Goal: Information Seeking & Learning: Check status

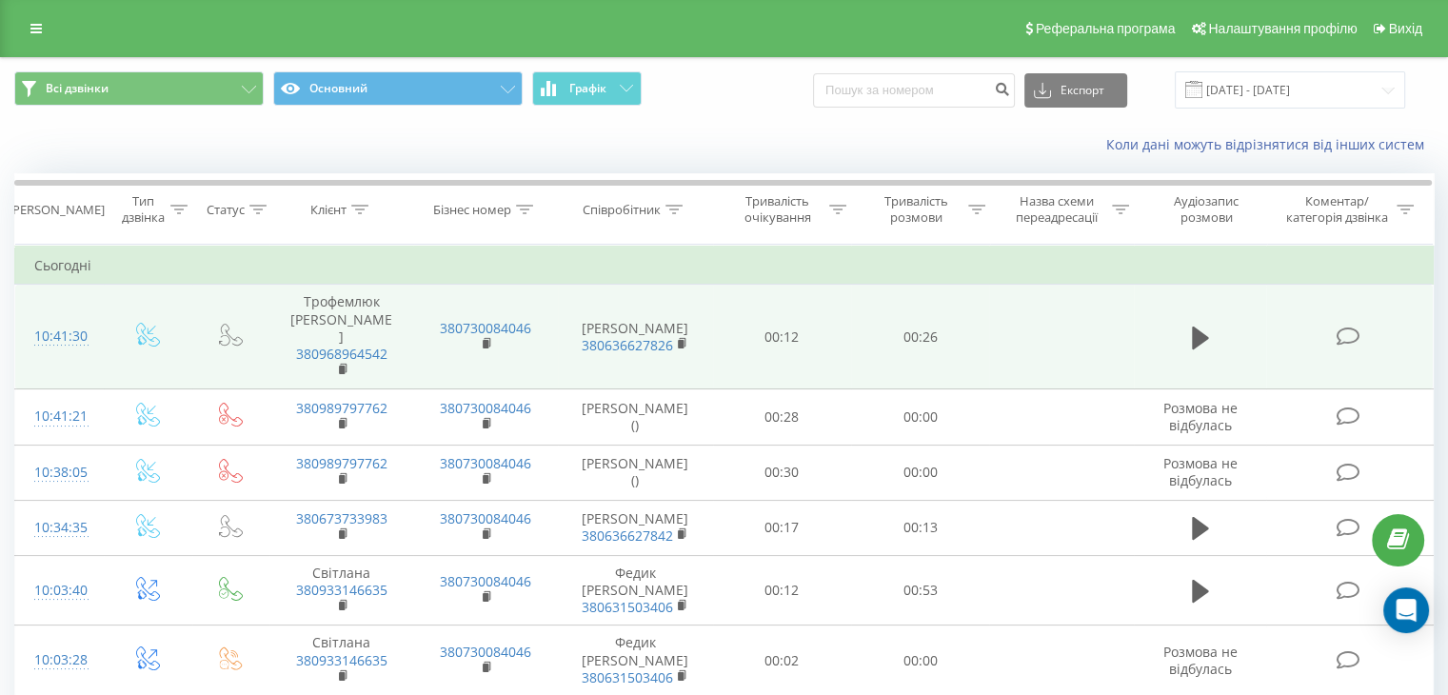
drag, startPoint x: 1196, startPoint y: 329, endPoint x: 1256, endPoint y: 335, distance: 60.2
click at [1256, 335] on td at bounding box center [1200, 337] width 133 height 105
click at [366, 306] on td "Трофемлюк [PERSON_NAME] 380968964542" at bounding box center [341, 337] width 144 height 105
click at [457, 346] on td "380730084046" at bounding box center [485, 337] width 144 height 105
click at [655, 295] on td "Букай Аліна 380636627826" at bounding box center [635, 337] width 155 height 105
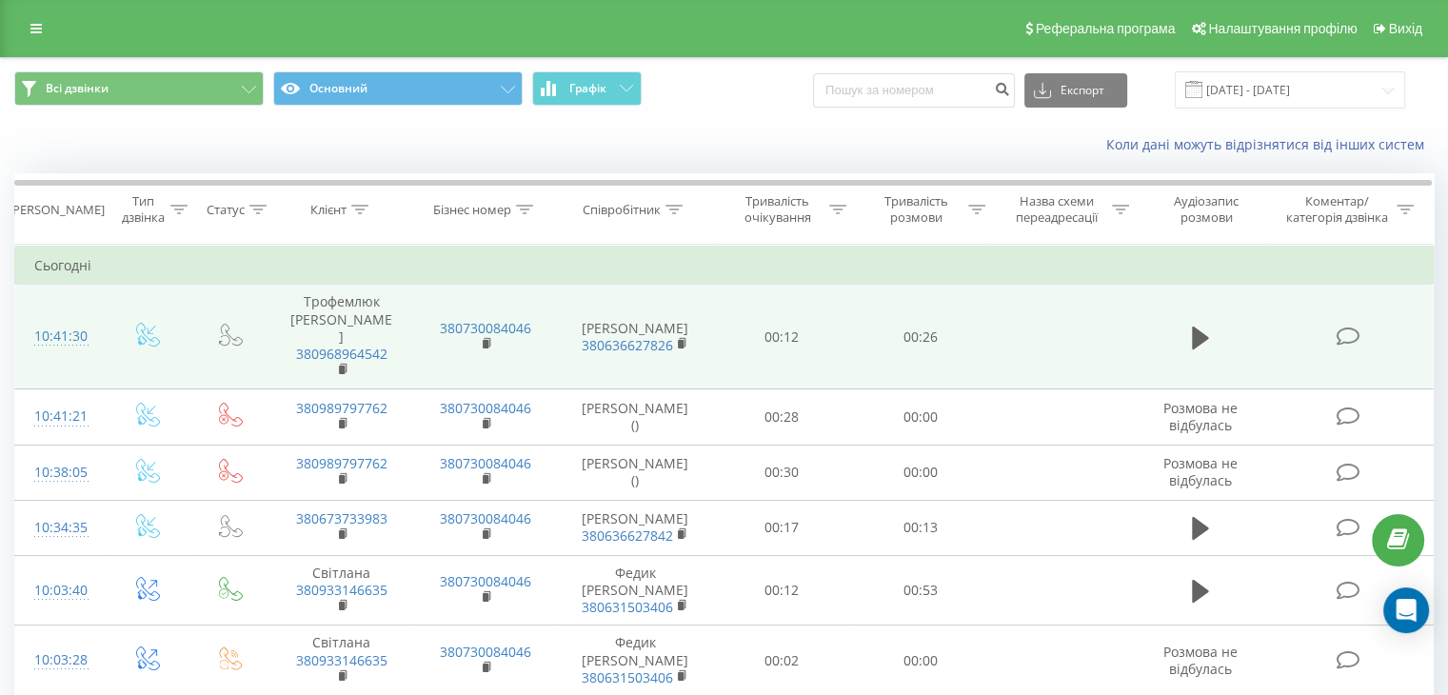
click at [73, 333] on div "10:41:30" at bounding box center [59, 336] width 50 height 37
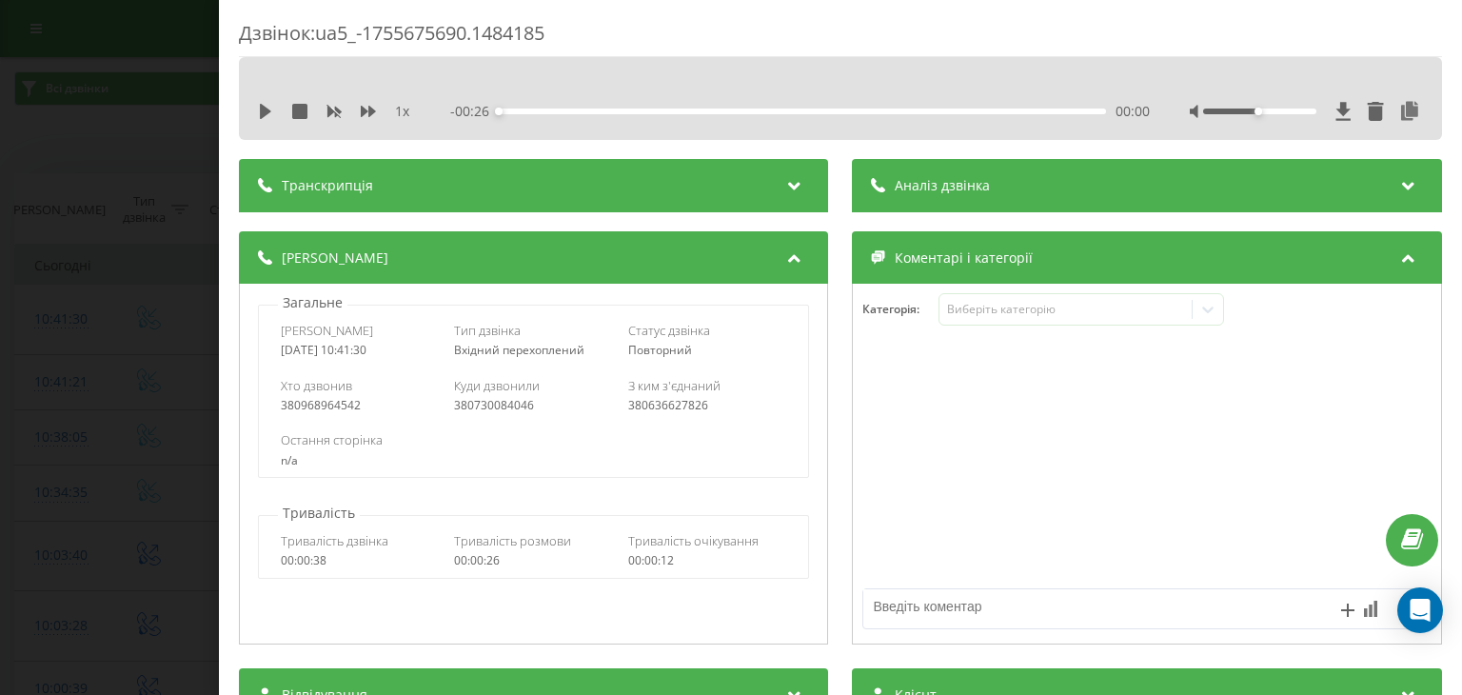
click at [776, 188] on div "Транскрипція" at bounding box center [533, 185] width 589 height 53
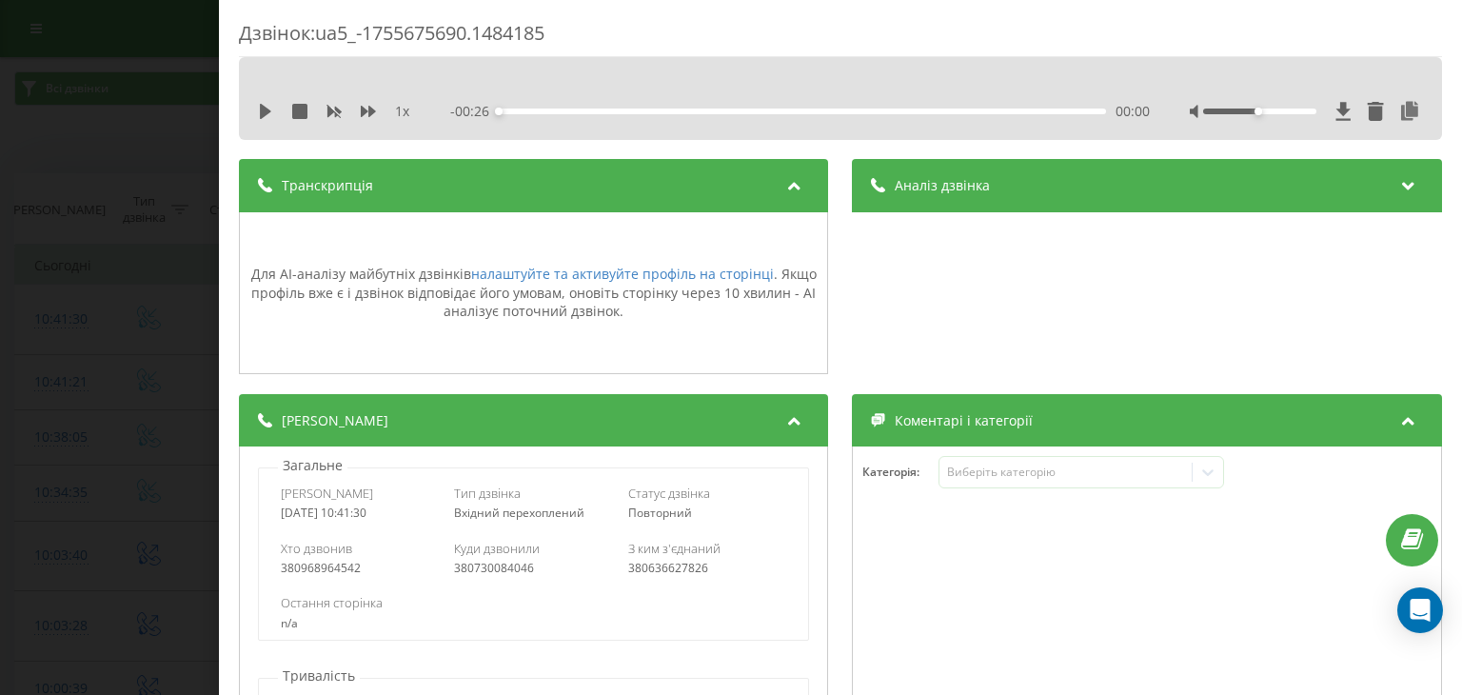
click at [776, 188] on div "Транскрипція" at bounding box center [533, 185] width 589 height 53
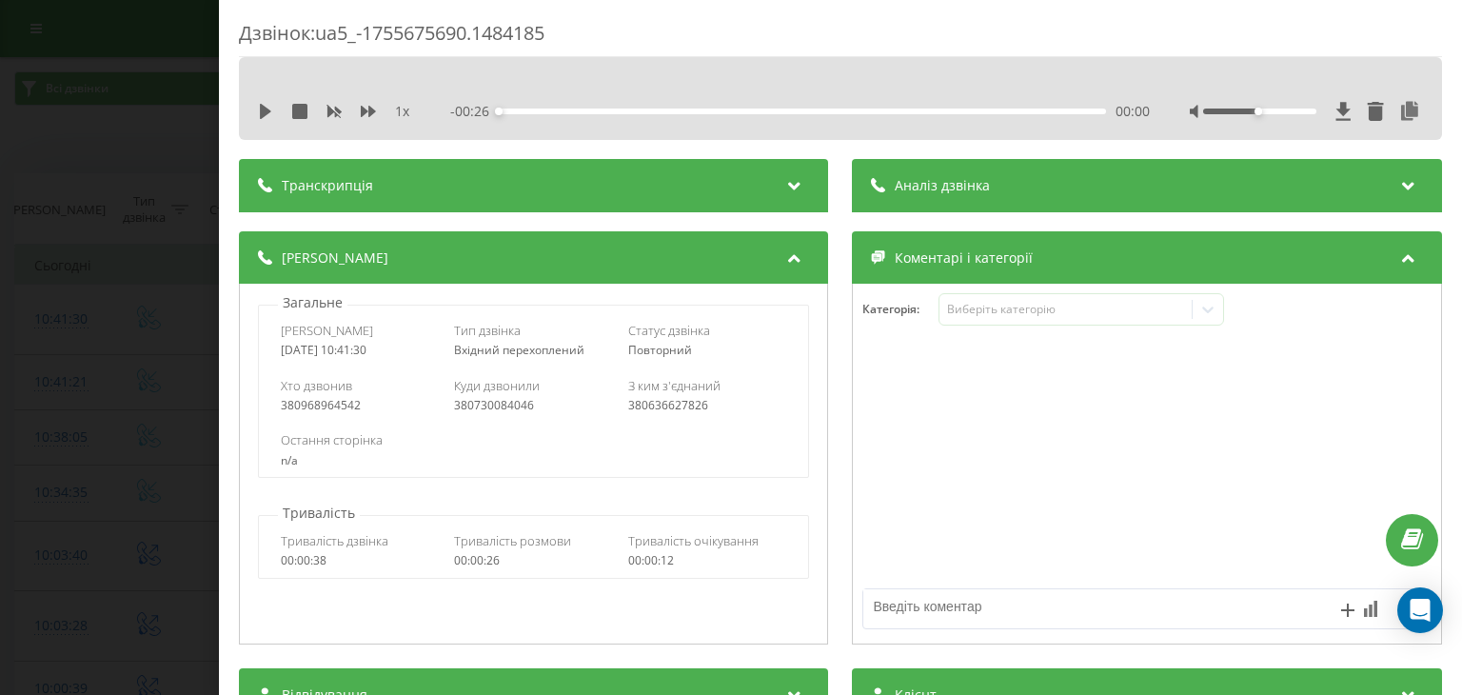
click at [152, 42] on div "Дзвінок : ua5_-1755675690.1484185 1 x - 00:26 00:00 00:00 Транскрипція Для AI-а…" at bounding box center [731, 347] width 1462 height 695
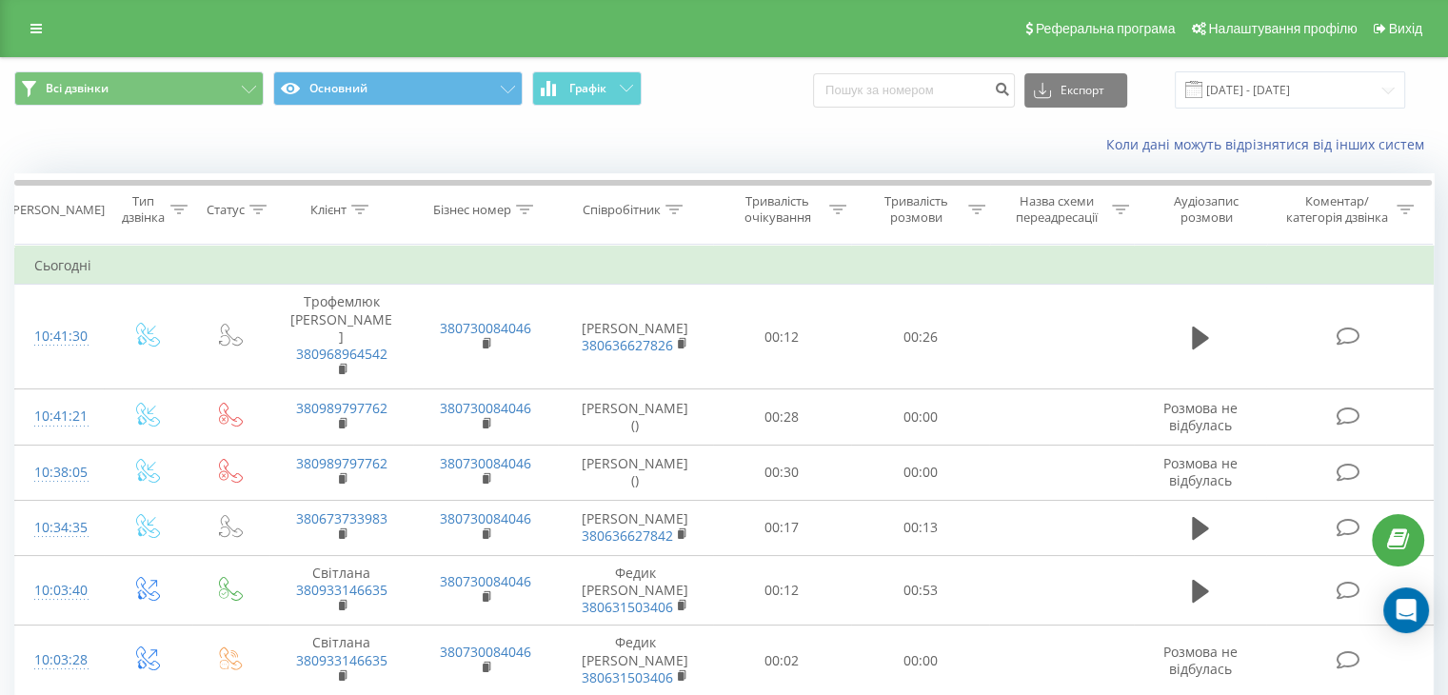
click at [199, 32] on div "Реферальна програма Налаштування профілю Вихід" at bounding box center [724, 28] width 1448 height 57
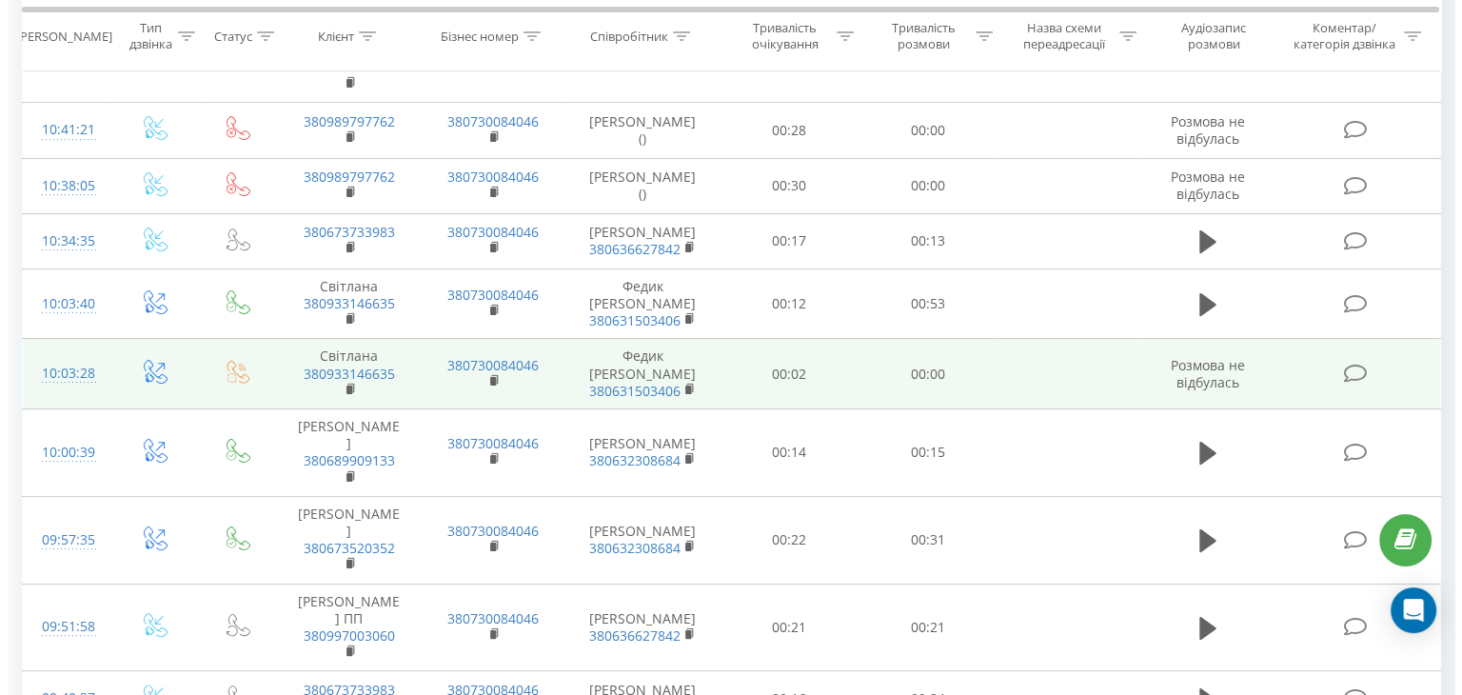
scroll to position [571, 0]
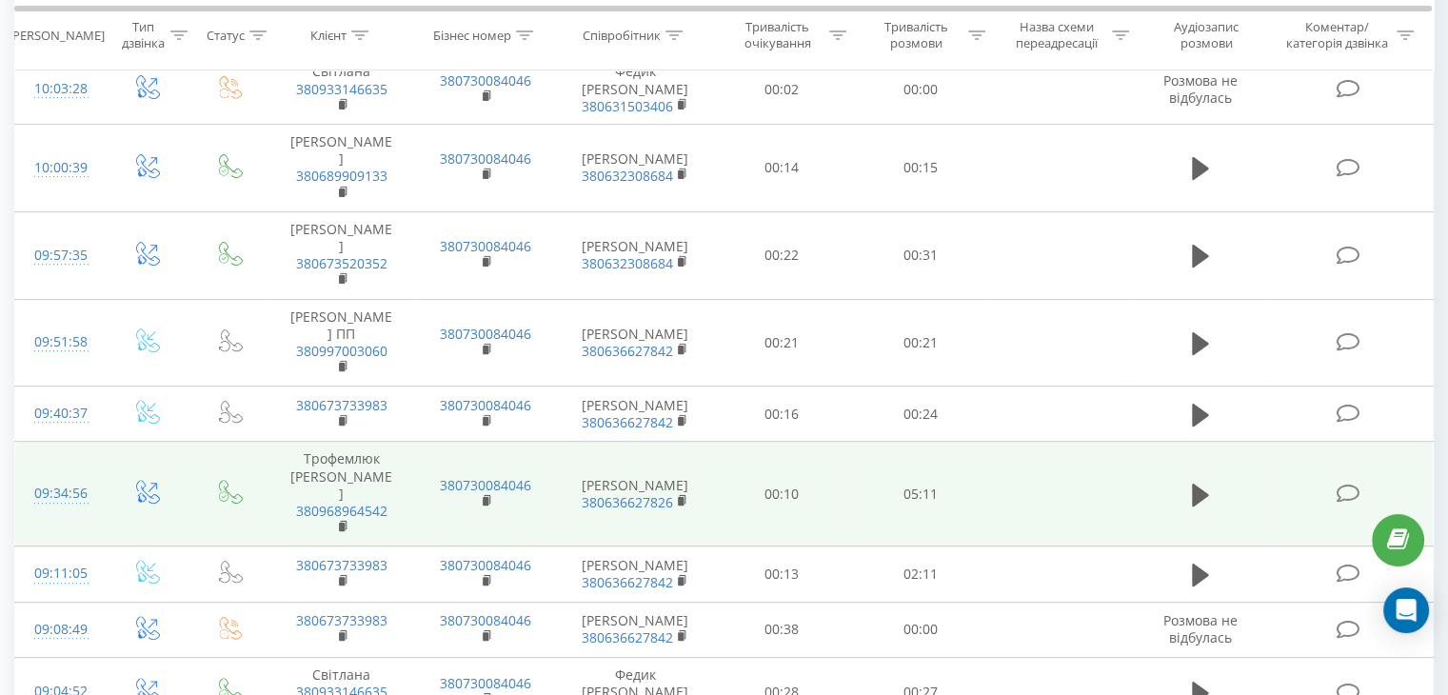
click at [650, 442] on td "Букай Аліна 380636627826" at bounding box center [635, 494] width 155 height 105
click at [411, 462] on td "Трофемлюк [PERSON_NAME] 380968964542" at bounding box center [341, 494] width 144 height 105
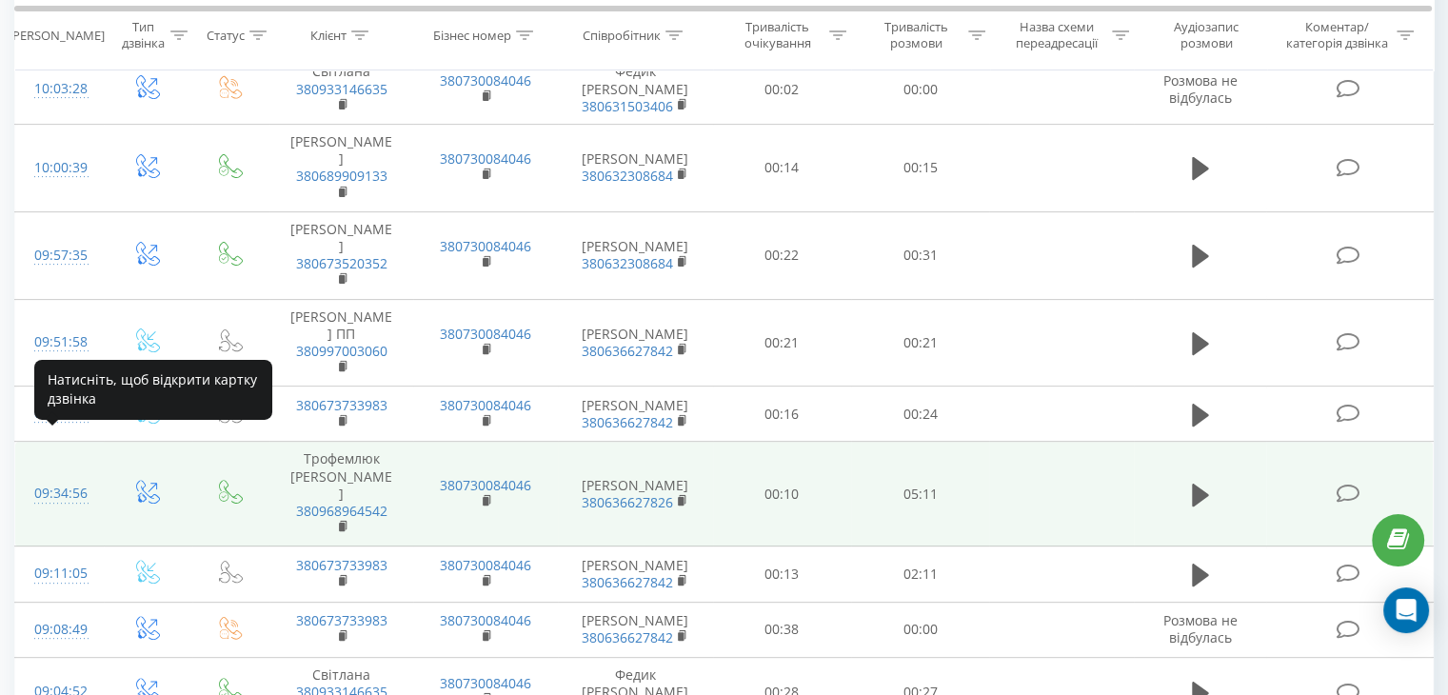
click at [60, 475] on div "09:34:56" at bounding box center [59, 493] width 50 height 37
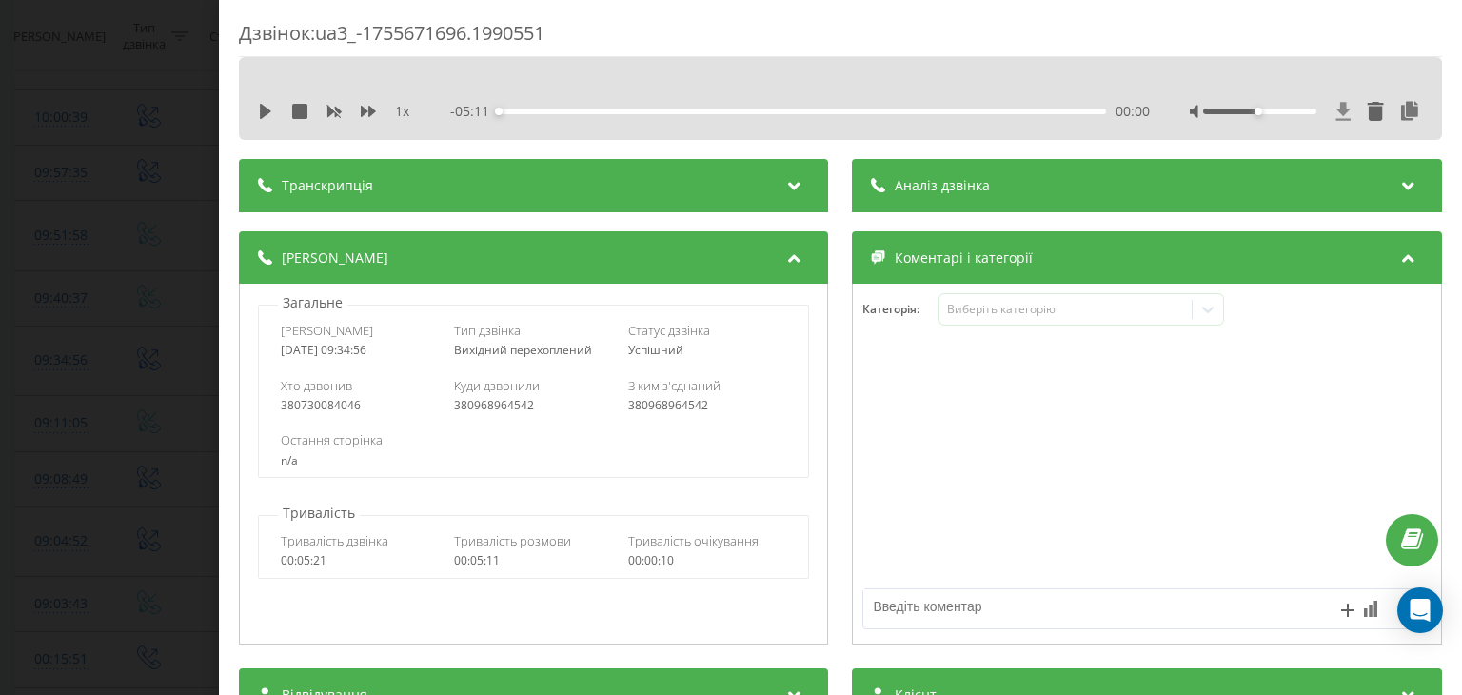
click at [1336, 104] on icon at bounding box center [1343, 111] width 14 height 18
click at [1336, 112] on icon at bounding box center [1343, 111] width 14 height 18
click at [524, 465] on div "n/a" at bounding box center [533, 460] width 505 height 13
click at [1336, 109] on icon at bounding box center [1343, 111] width 14 height 18
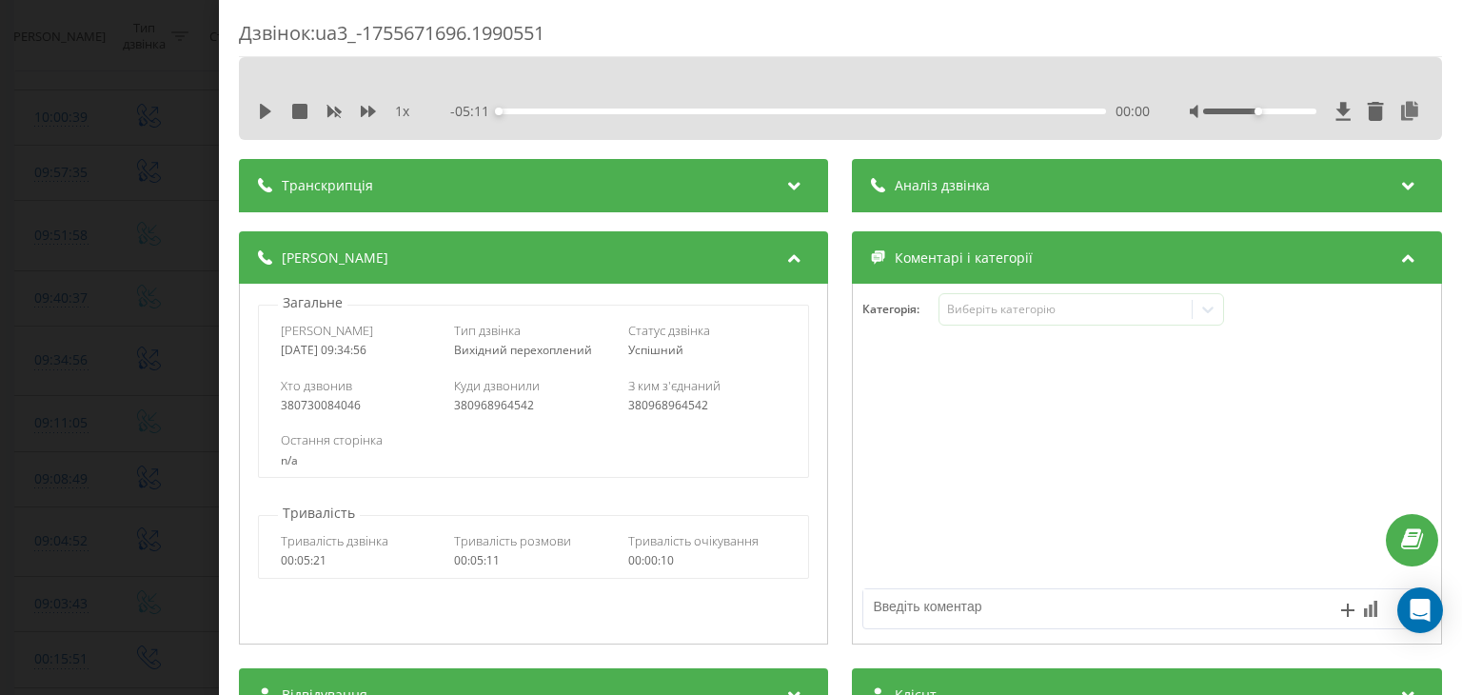
click at [974, 382] on div at bounding box center [1147, 464] width 587 height 228
click at [69, 328] on div "Дзвінок : ua3_-1755671696.1990551 1 x - 05:11 00:00 00:00 Транскрипція Для AI-а…" at bounding box center [731, 347] width 1462 height 695
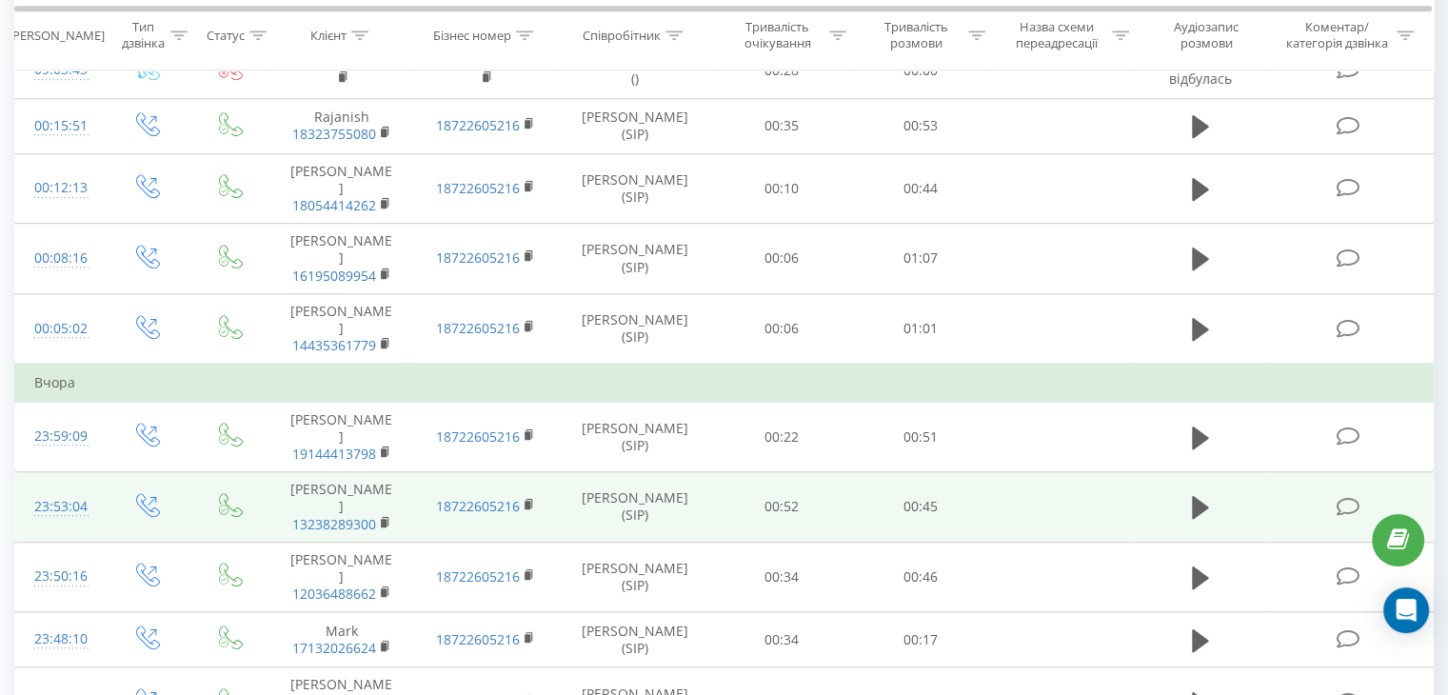
scroll to position [1265, 0]
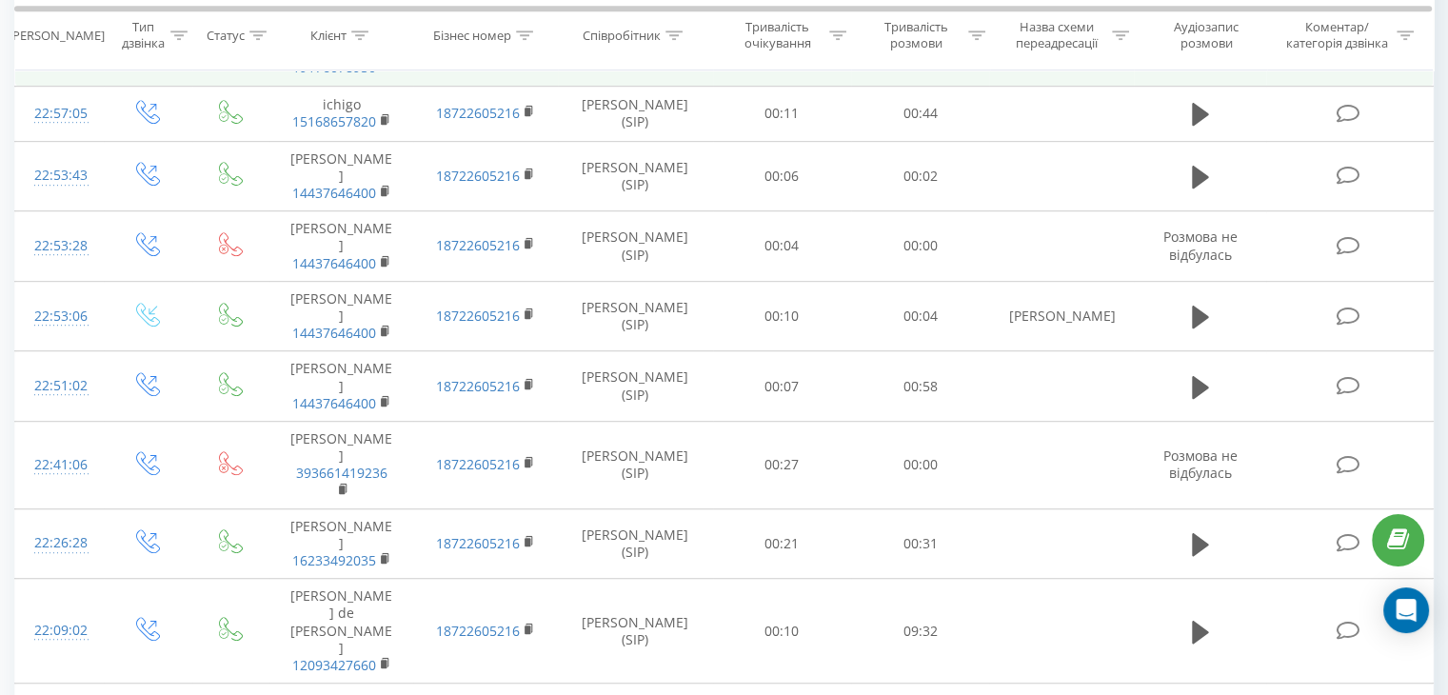
scroll to position [1142, 0]
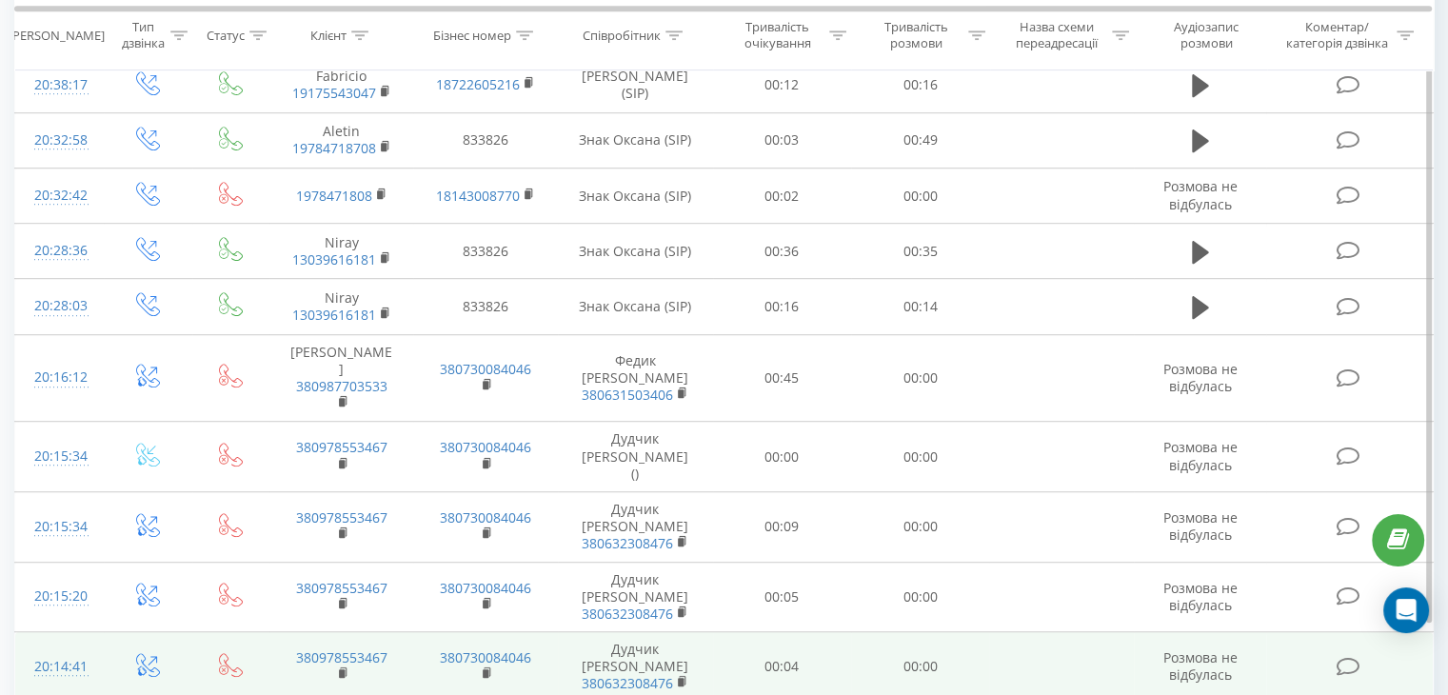
scroll to position [1157, 0]
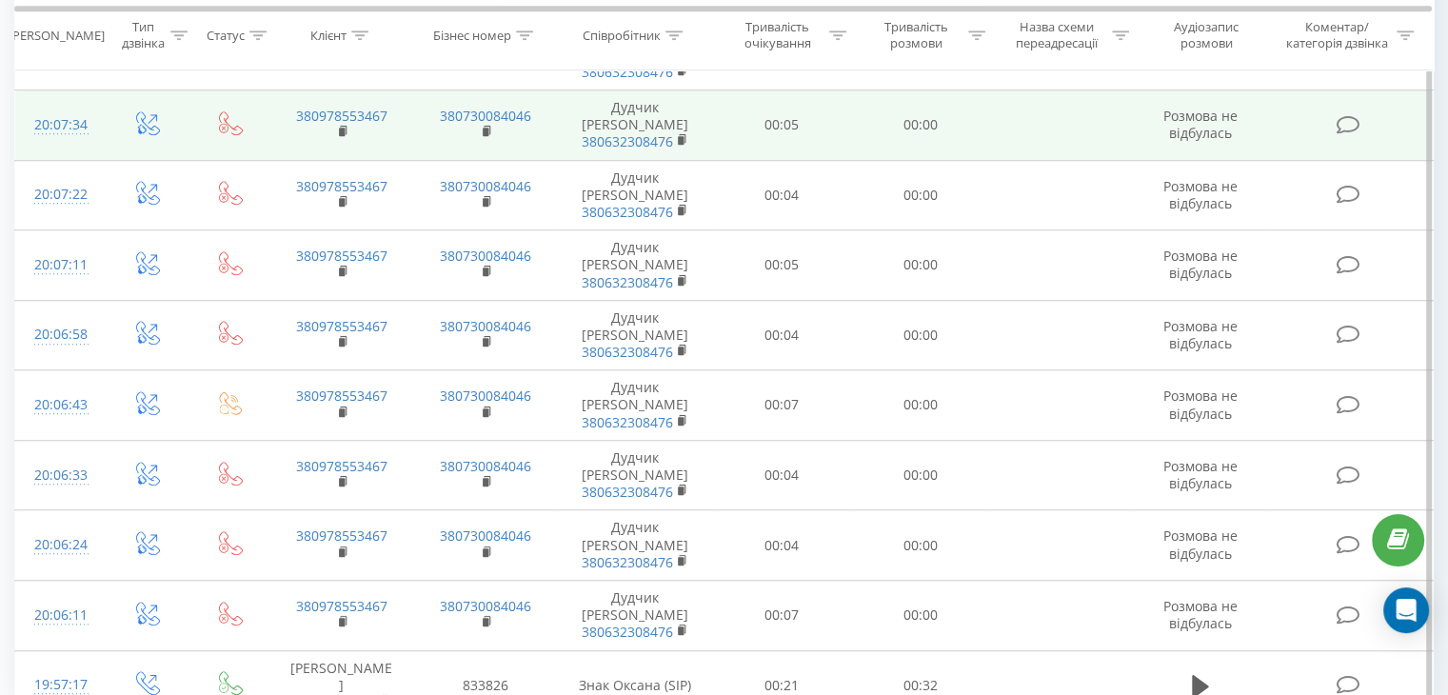
scroll to position [1378, 0]
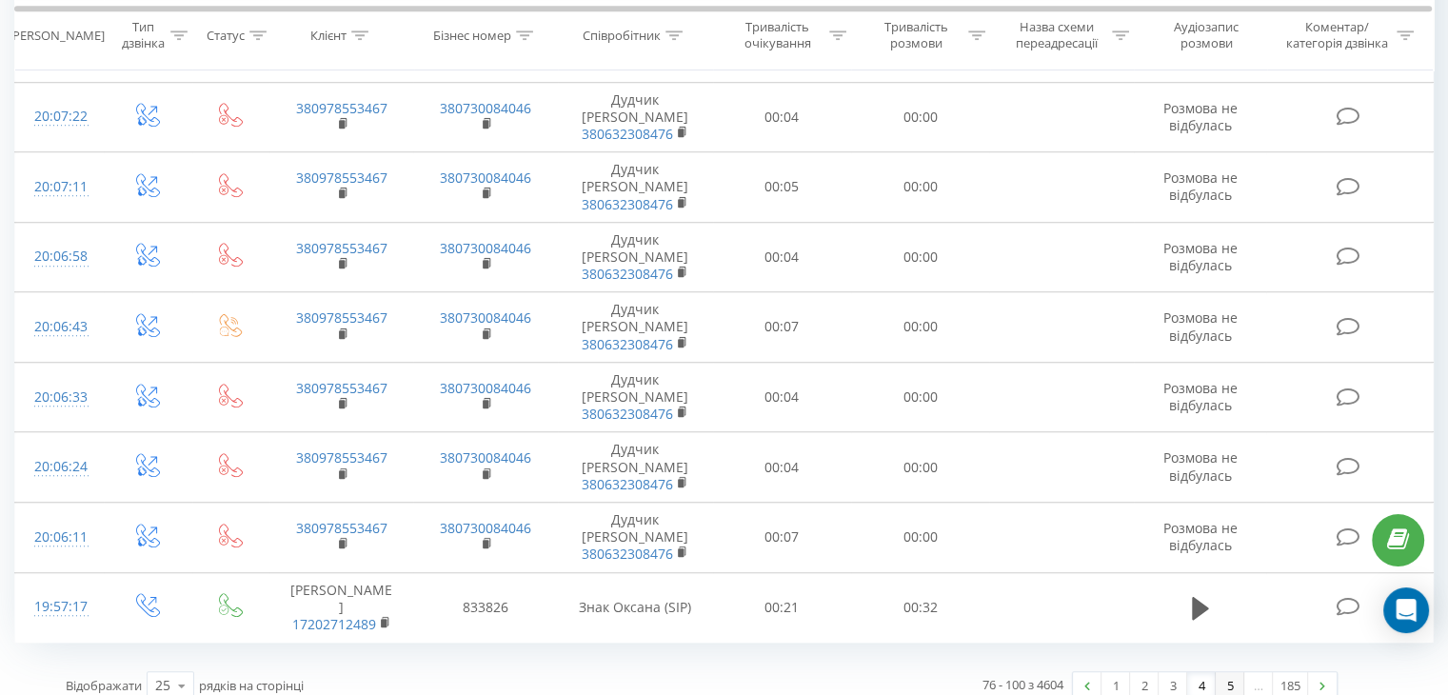
click at [1232, 672] on link "5" at bounding box center [1230, 685] width 29 height 27
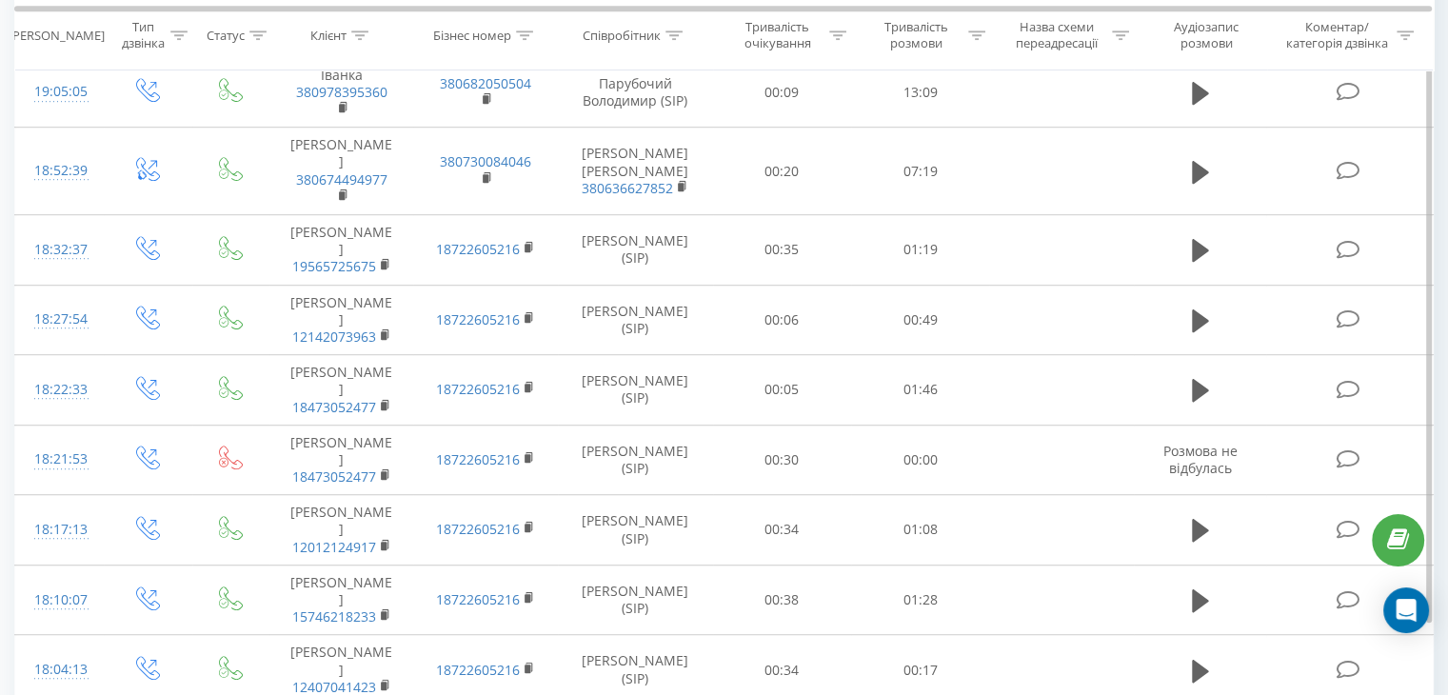
scroll to position [1157, 0]
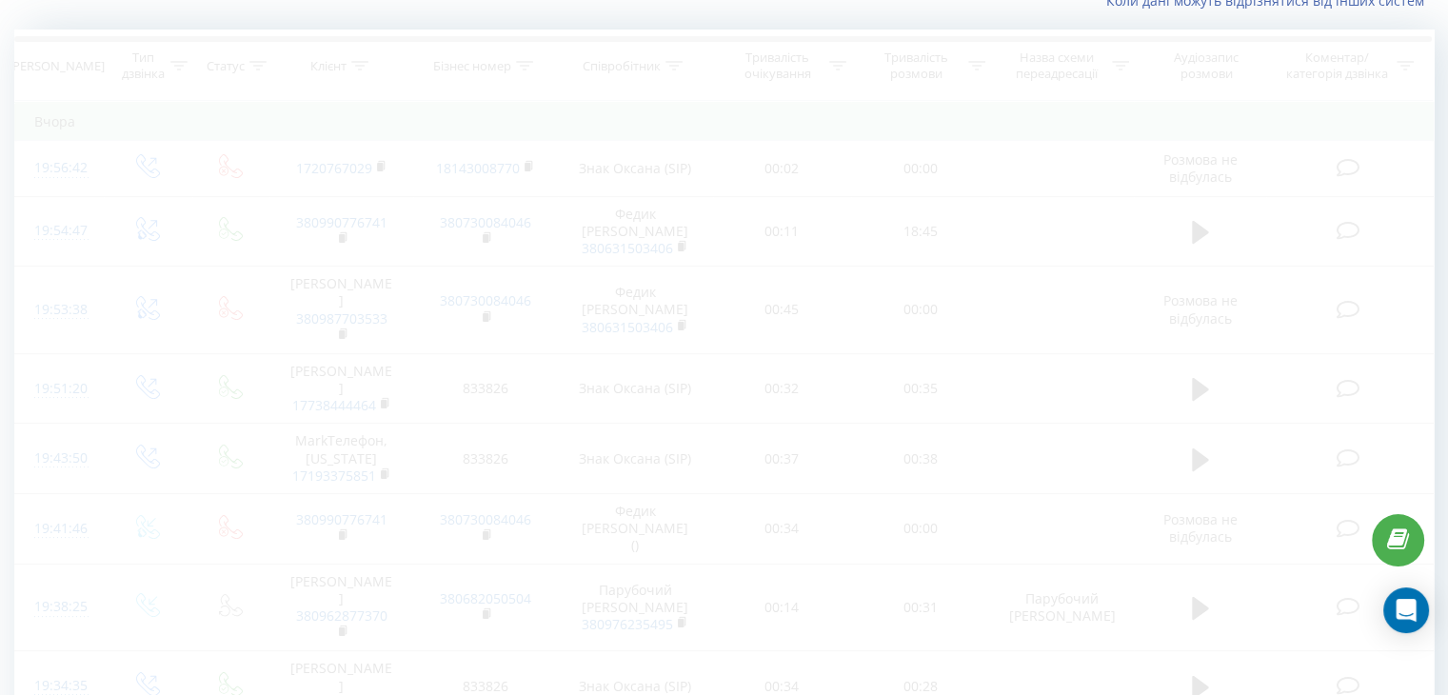
scroll to position [126, 0]
